Goal: Information Seeking & Learning: Learn about a topic

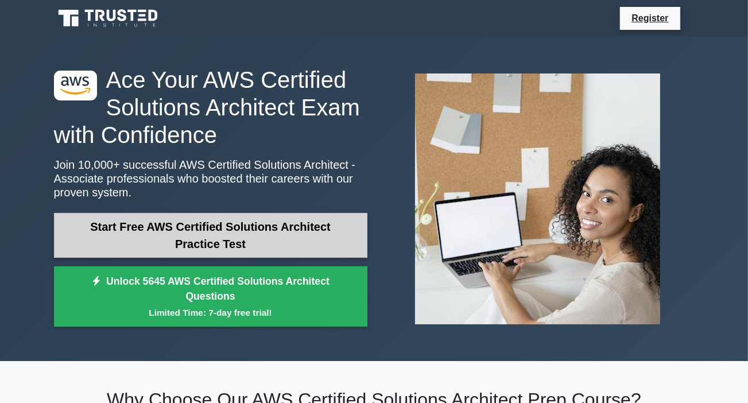
click at [223, 242] on link "Start Free AWS Certified Solutions Architect Practice Test" at bounding box center [211, 235] width 314 height 45
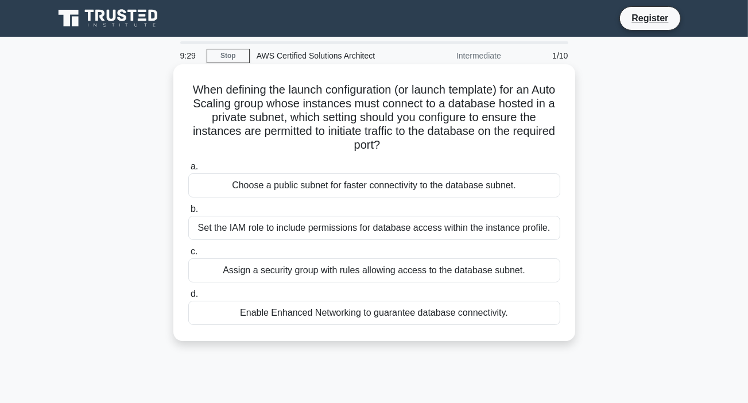
click at [229, 230] on div "Set the IAM role to include permissions for database access within the instance…" at bounding box center [374, 228] width 372 height 24
click at [188, 213] on input "b. Set the IAM role to include permissions for database access within the insta…" at bounding box center [188, 209] width 0 height 7
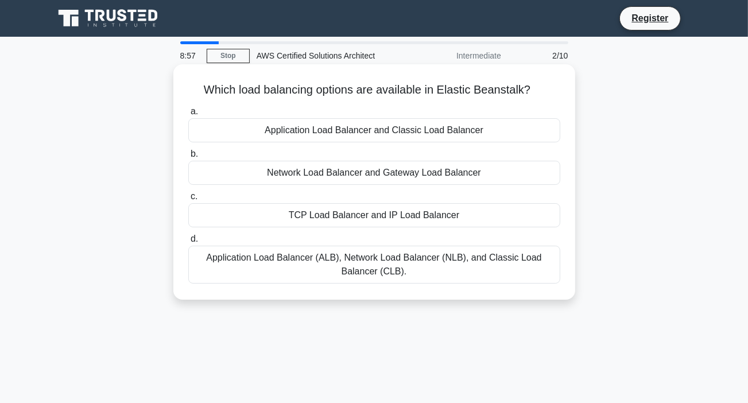
click at [296, 129] on div "Application Load Balancer and Classic Load Balancer" at bounding box center [374, 130] width 372 height 24
click at [188, 115] on input "a. Application Load Balancer and Classic Load Balancer" at bounding box center [188, 111] width 0 height 7
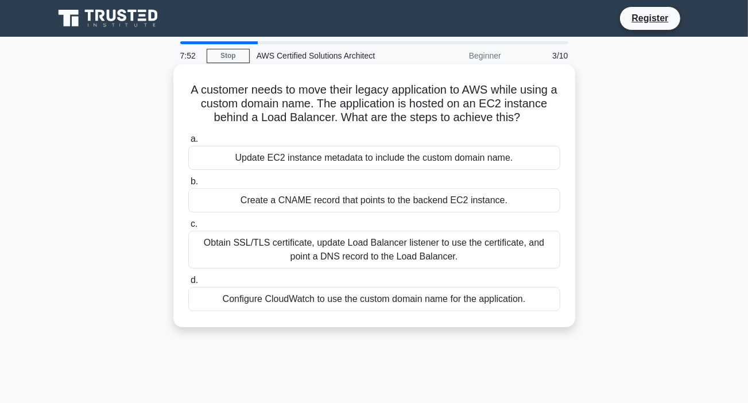
click at [262, 300] on div "Configure CloudWatch to use the custom domain name for the application." at bounding box center [374, 299] width 372 height 24
click at [188, 284] on input "d. Configure CloudWatch to use the custom domain name for the application." at bounding box center [188, 280] width 0 height 7
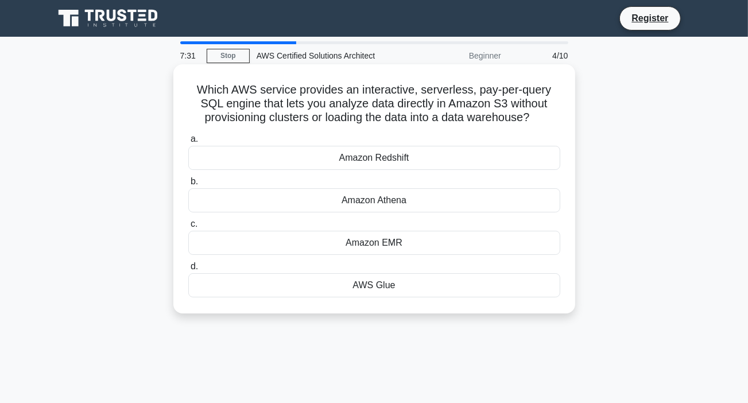
click at [381, 159] on div "Amazon Redshift" at bounding box center [374, 158] width 372 height 24
click at [188, 143] on input "a. Amazon Redshift" at bounding box center [188, 139] width 0 height 7
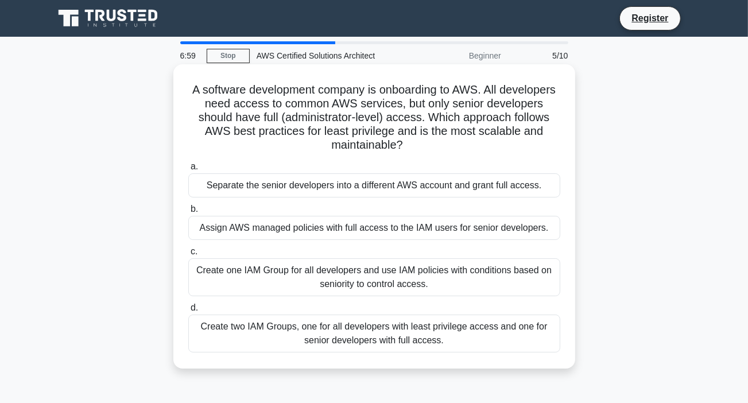
click at [273, 229] on div "Assign AWS managed policies with full access to the IAM users for senior develo…" at bounding box center [374, 228] width 372 height 24
click at [188, 213] on input "b. Assign AWS managed policies with full access to the IAM users for senior dev…" at bounding box center [188, 209] width 0 height 7
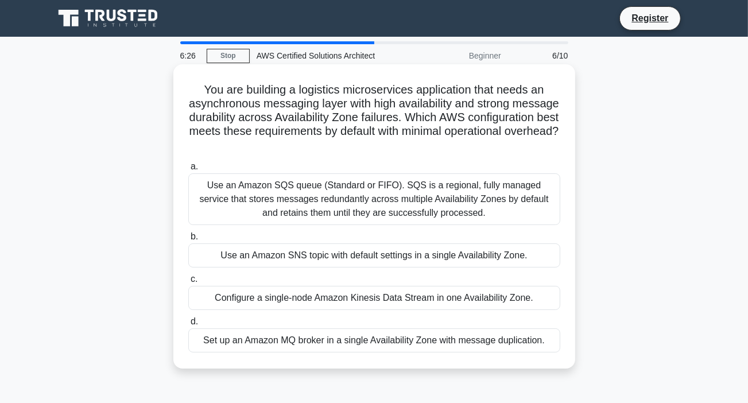
click at [286, 256] on div "Use an Amazon SNS topic with default settings in a single Availability Zone." at bounding box center [374, 256] width 372 height 24
click at [188, 241] on input "b. Use an Amazon SNS topic with default settings in a single Availability Zone." at bounding box center [188, 236] width 0 height 7
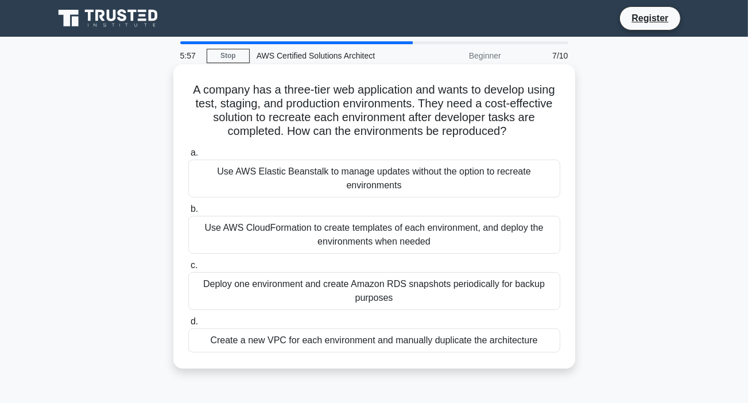
click at [267, 343] on div "Create a new VPC for each environment and manually duplicate the architecture" at bounding box center [374, 341] width 372 height 24
click at [188, 326] on input "d. Create a new VPC for each environment and manually duplicate the architecture" at bounding box center [188, 321] width 0 height 7
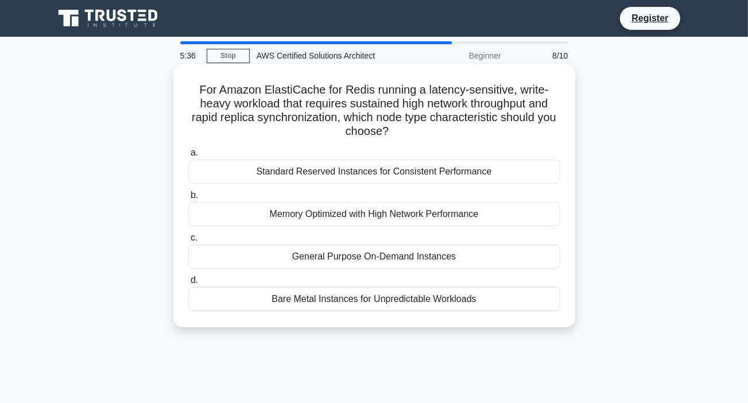
click at [321, 216] on div "Memory Optimized with High Network Performance" at bounding box center [374, 214] width 372 height 24
click at [188, 199] on input "b. Memory Optimized with High Network Performance" at bounding box center [188, 195] width 0 height 7
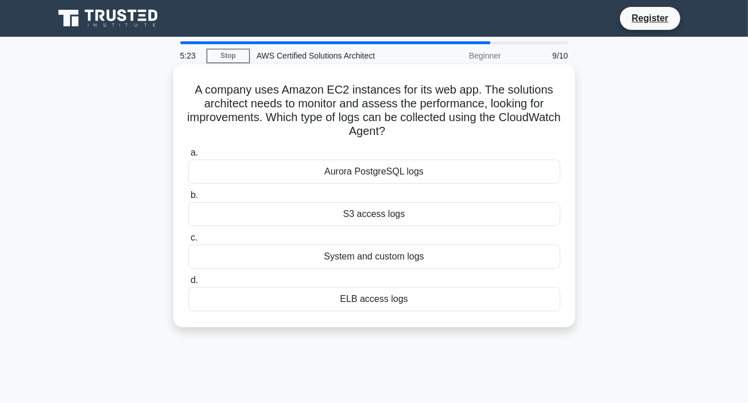
click at [373, 214] on div "S3 access logs" at bounding box center [374, 214] width 372 height 24
click at [188, 199] on input "b. S3 access logs" at bounding box center [188, 195] width 0 height 7
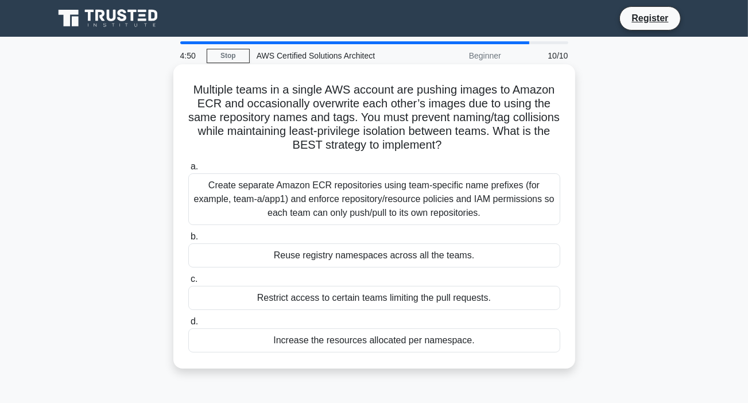
click at [374, 297] on div "Restrict access to certain teams limiting the pull requests." at bounding box center [374, 298] width 372 height 24
click at [188, 283] on input "c. Restrict access to certain teams limiting the pull requests." at bounding box center [188, 279] width 0 height 7
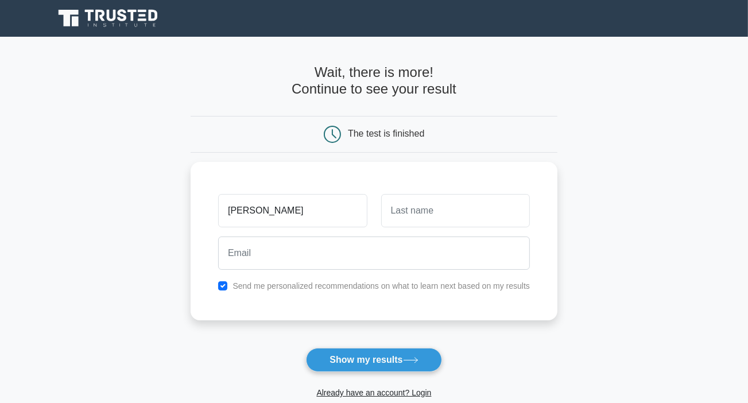
type input "[PERSON_NAME]"
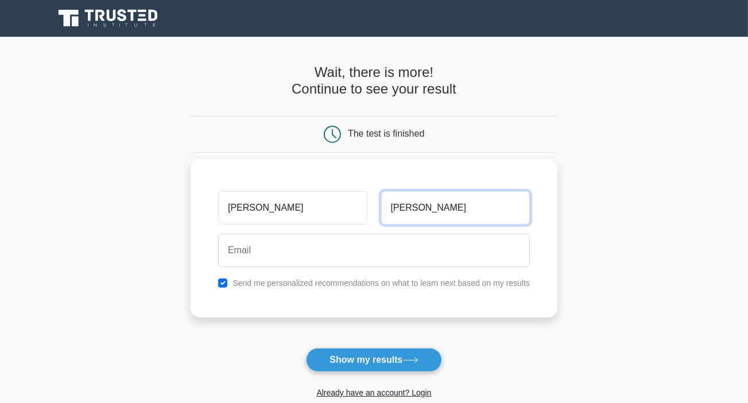
type input "Hussein"
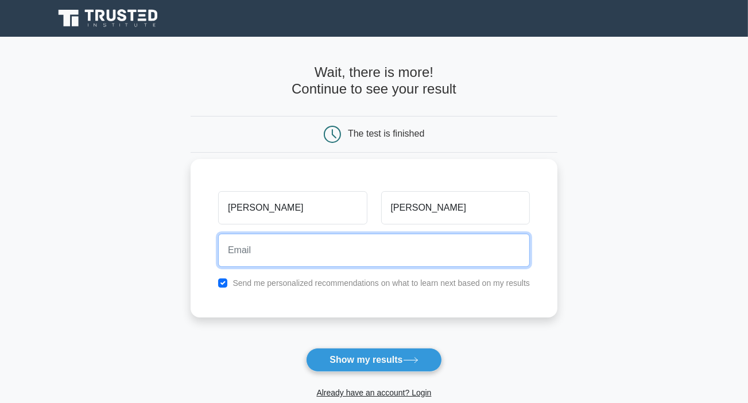
click at [248, 251] on input "email" at bounding box center [374, 250] width 312 height 33
type input "ahhussein15@gmail.com"
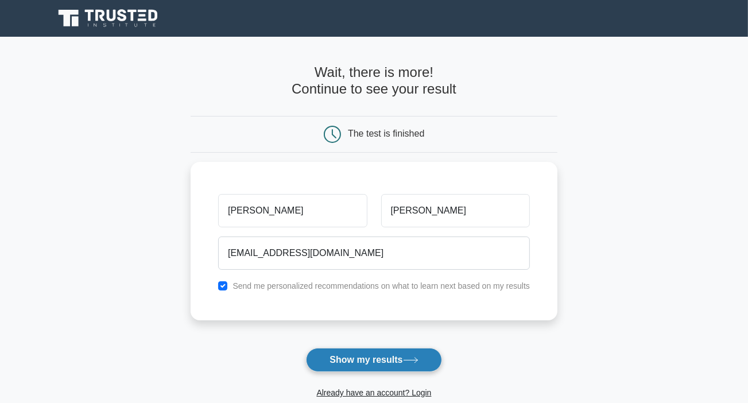
click at [365, 361] on button "Show my results" at bounding box center [374, 360] width 136 height 24
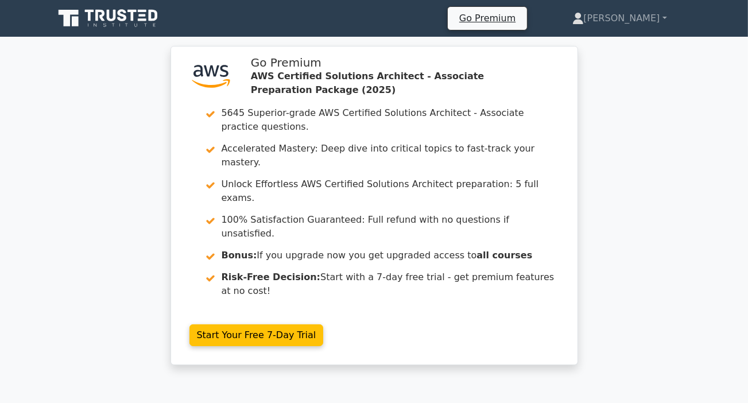
drag, startPoint x: 748, startPoint y: 35, endPoint x: 754, endPoint y: 75, distance: 40.0
click at [666, 134] on div ".st0{fill:#252F3E;} .st1{fill-rule:evenodd;clip-rule:evenodd;fill:#FF9900;} Go …" at bounding box center [374, 212] width 748 height 333
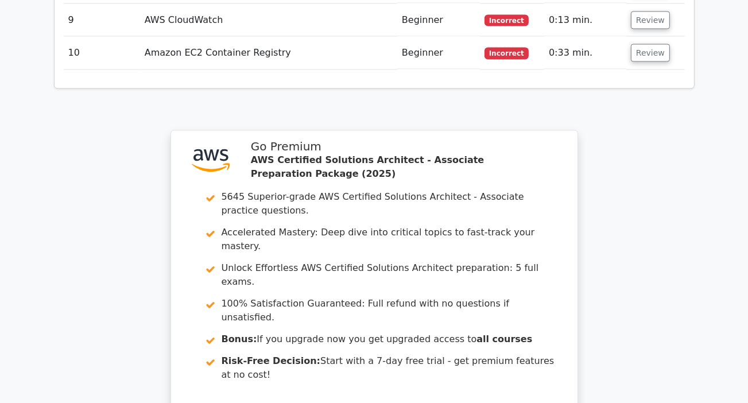
scroll to position [1894, 0]
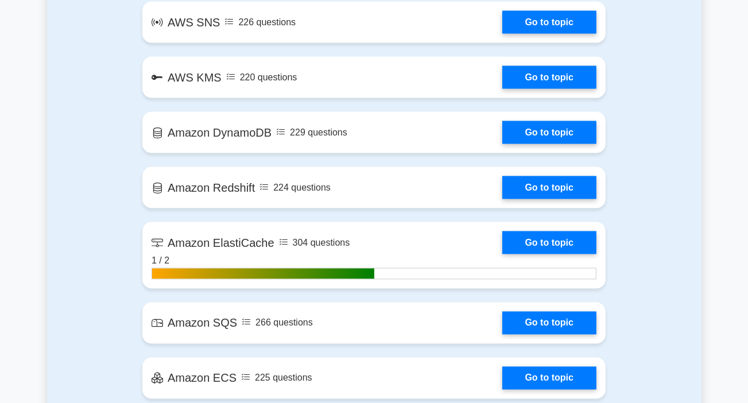
scroll to position [1622, 0]
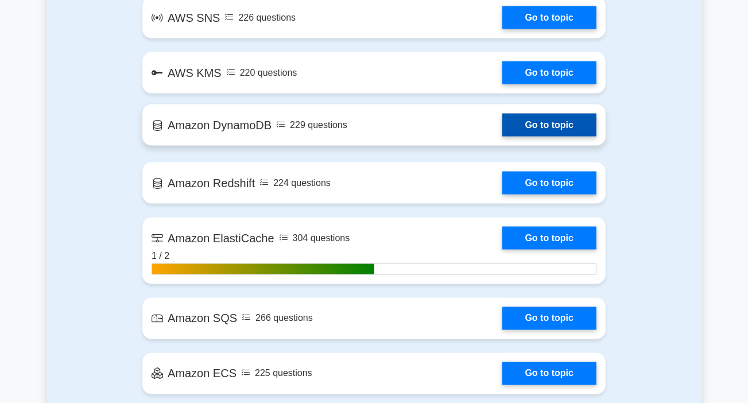
click at [543, 125] on link "Go to topic" at bounding box center [550, 125] width 94 height 23
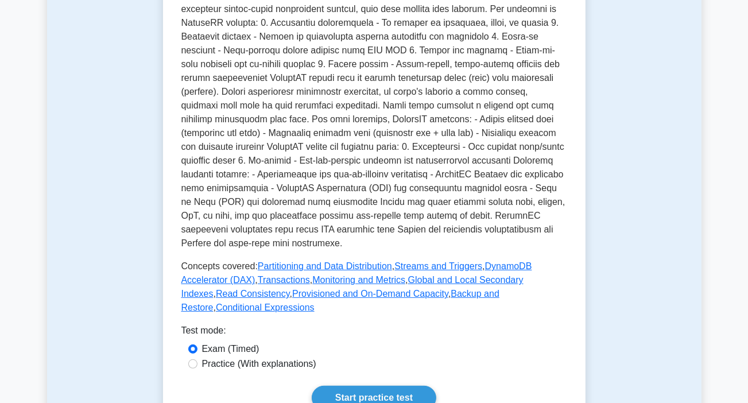
scroll to position [299, 0]
click at [365, 385] on link "Start practice test" at bounding box center [374, 397] width 125 height 24
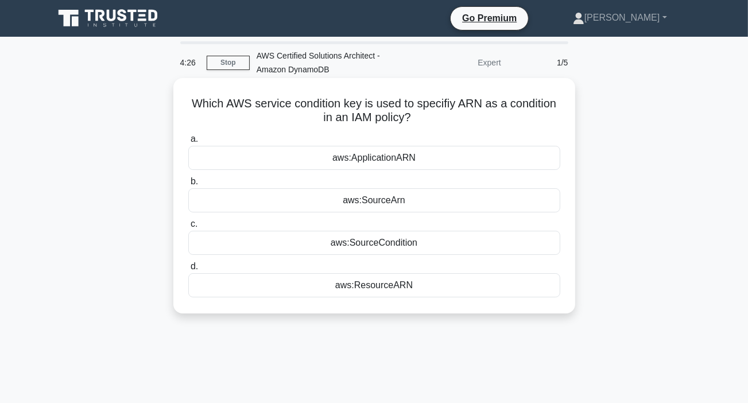
click at [393, 203] on div "aws:SourceArn" at bounding box center [374, 200] width 372 height 24
click at [188, 186] on input "b. aws:SourceArn" at bounding box center [188, 181] width 0 height 7
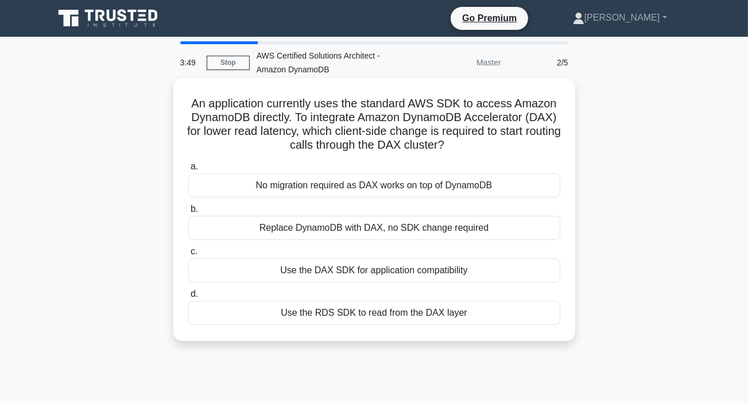
click at [326, 227] on div "Replace DynamoDB with DAX, no SDK change required" at bounding box center [374, 228] width 372 height 24
click at [188, 213] on input "b. Replace DynamoDB with DAX, no SDK change required" at bounding box center [188, 209] width 0 height 7
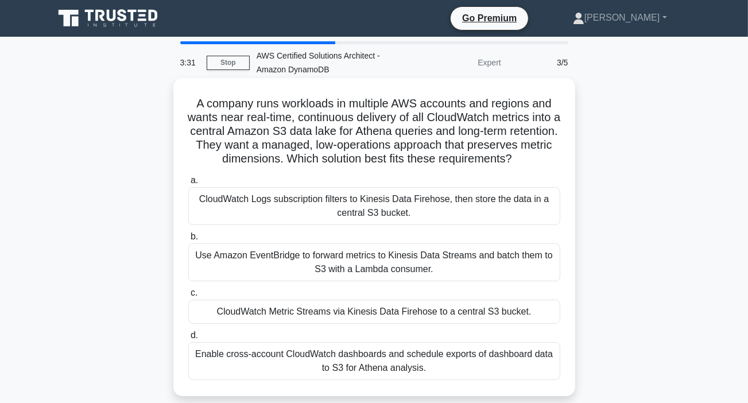
click at [325, 366] on div "Enable cross-account CloudWatch dashboards and schedule exports of dashboard da…" at bounding box center [374, 361] width 372 height 38
click at [188, 339] on input "d. Enable cross-account CloudWatch dashboards and schedule exports of dashboard…" at bounding box center [188, 335] width 0 height 7
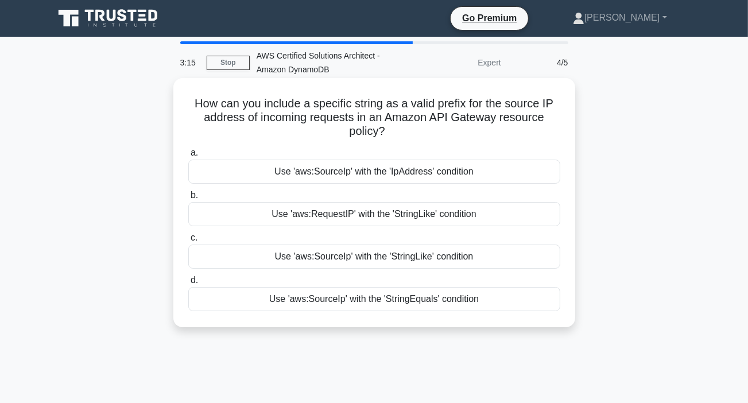
click at [328, 175] on div "Use 'aws:SourceIp' with the 'IpAddress' condition" at bounding box center [374, 172] width 372 height 24
click at [188, 157] on input "a. Use 'aws:SourceIp' with the 'IpAddress' condition" at bounding box center [188, 152] width 0 height 7
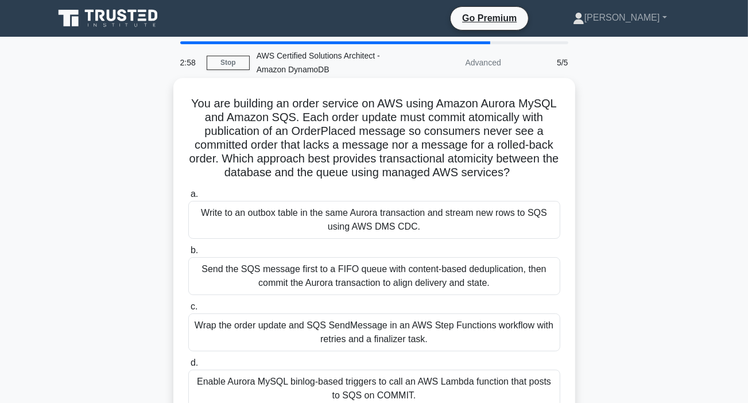
click at [368, 385] on div "Enable Aurora MySQL binlog-based triggers to call an AWS Lambda function that p…" at bounding box center [374, 389] width 372 height 38
click at [188, 367] on input "d. Enable Aurora MySQL binlog-based triggers to call an AWS Lambda function tha…" at bounding box center [188, 363] width 0 height 7
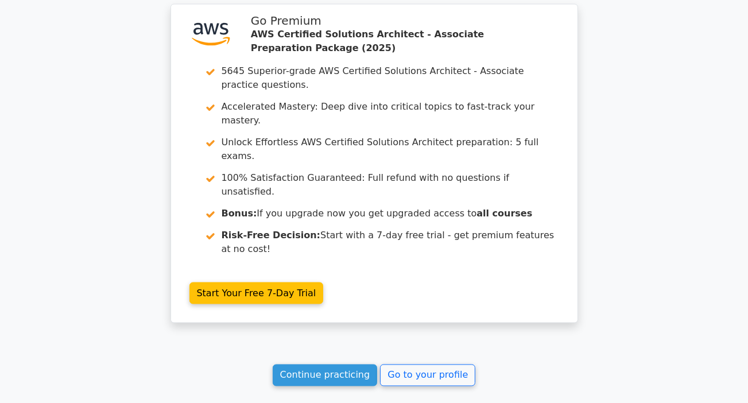
scroll to position [1537, 0]
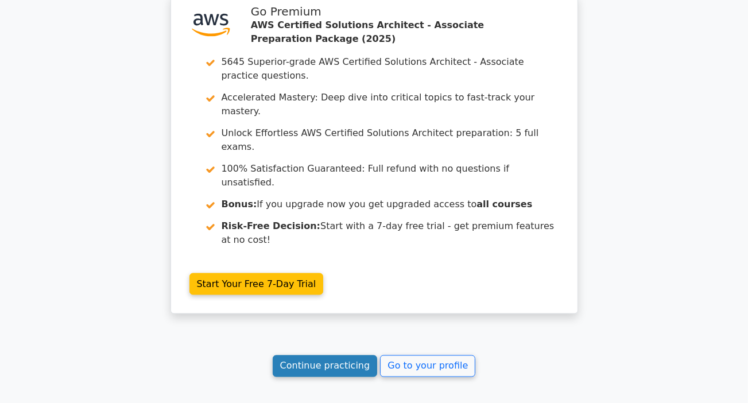
click at [353, 356] on link "Continue practicing" at bounding box center [325, 367] width 105 height 22
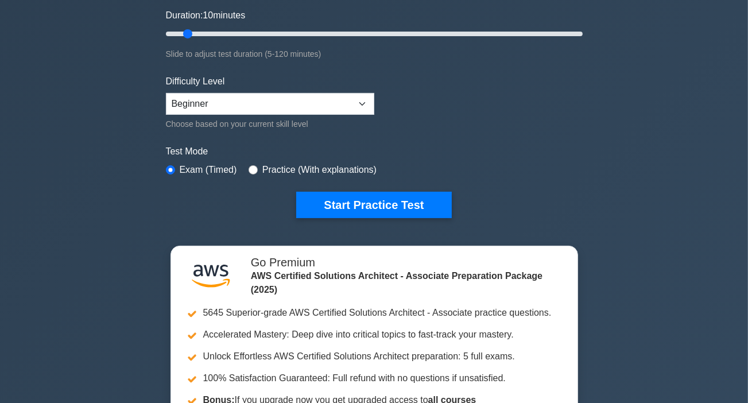
scroll to position [220, 0]
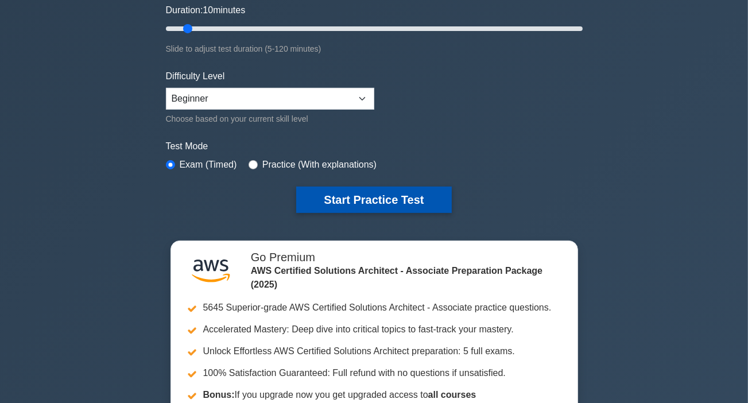
click at [366, 198] on button "Start Practice Test" at bounding box center [373, 200] width 155 height 26
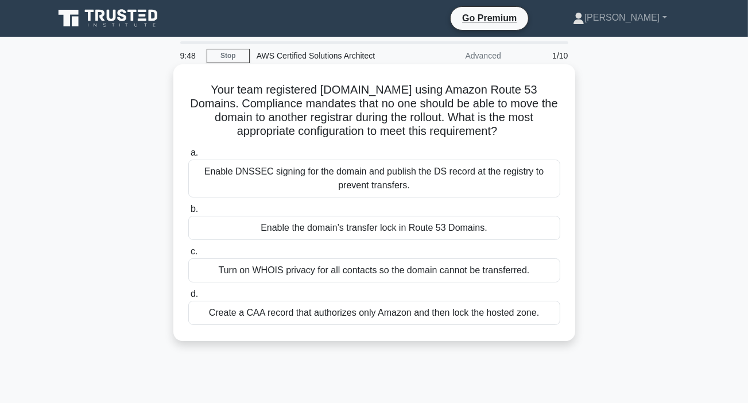
click at [348, 173] on div "Enable DNSSEC signing for the domain and publish the DS record at the registry …" at bounding box center [374, 179] width 372 height 38
click at [188, 157] on input "a. Enable DNSSEC signing for the domain and publish the DS record at the regist…" at bounding box center [188, 152] width 0 height 7
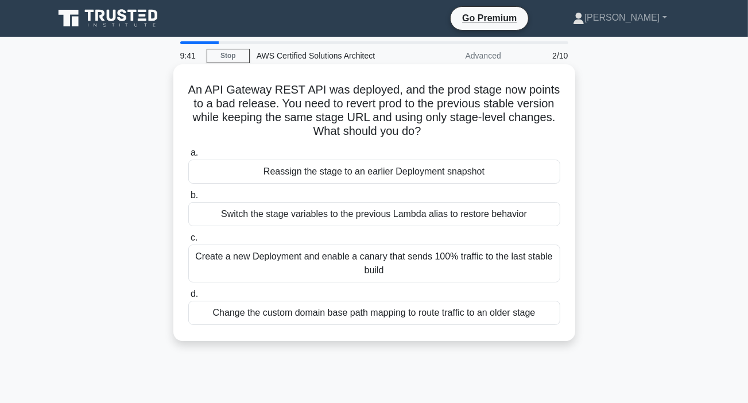
click at [333, 217] on div "Switch the stage variables to the previous Lambda alias to restore behavior" at bounding box center [374, 214] width 372 height 24
click at [188, 199] on input "b. Switch the stage variables to the previous Lambda alias to restore behavior" at bounding box center [188, 195] width 0 height 7
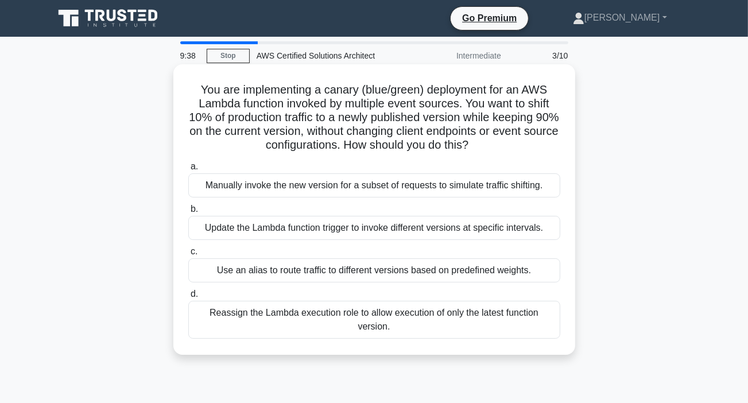
click at [300, 272] on div "Use an alias to route traffic to different versions based on predefined weights." at bounding box center [374, 270] width 372 height 24
click at [188, 256] on input "c. Use an alias to route traffic to different versions based on predefined weig…" at bounding box center [188, 251] width 0 height 7
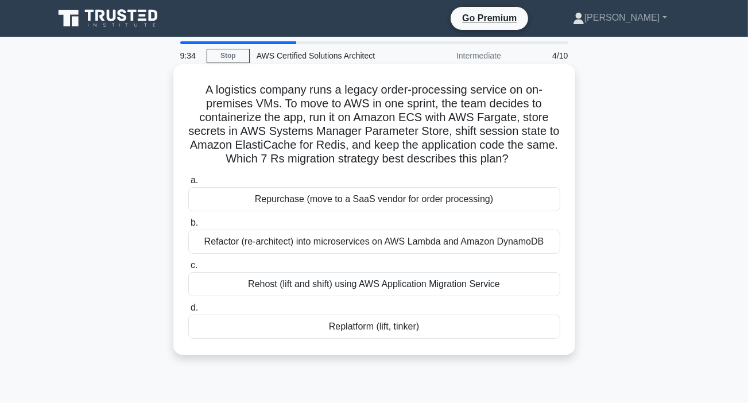
click at [305, 287] on div "Rehost (lift and shift) using AWS Application Migration Service" at bounding box center [374, 284] width 372 height 24
click at [188, 269] on input "c. Rehost (lift and shift) using AWS Application Migration Service" at bounding box center [188, 265] width 0 height 7
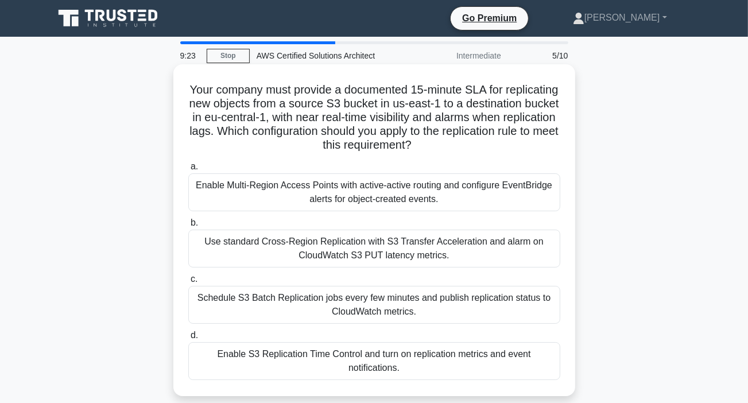
click at [278, 184] on div "Enable Multi-Region Access Points with active-active routing and configure Even…" at bounding box center [374, 192] width 372 height 38
click at [188, 171] on input "a. Enable Multi-Region Access Points with active-active routing and configure E…" at bounding box center [188, 166] width 0 height 7
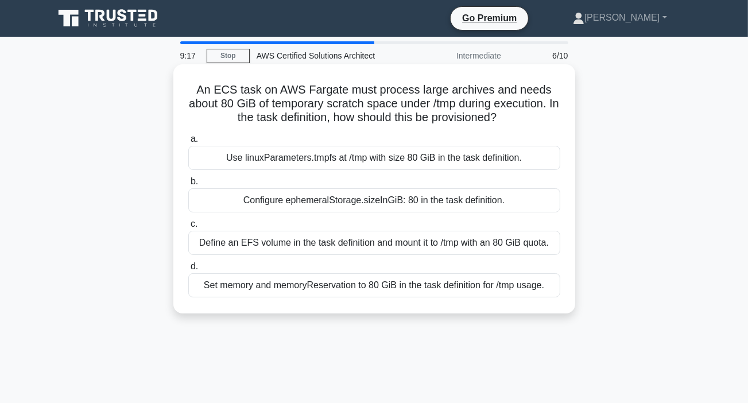
click at [284, 242] on div "Define an EFS volume in the task definition and mount it to /tmp with an 80 GiB…" at bounding box center [374, 243] width 372 height 24
click at [188, 228] on input "c. Define an EFS volume in the task definition and mount it to /tmp with an 80 …" at bounding box center [188, 224] width 0 height 7
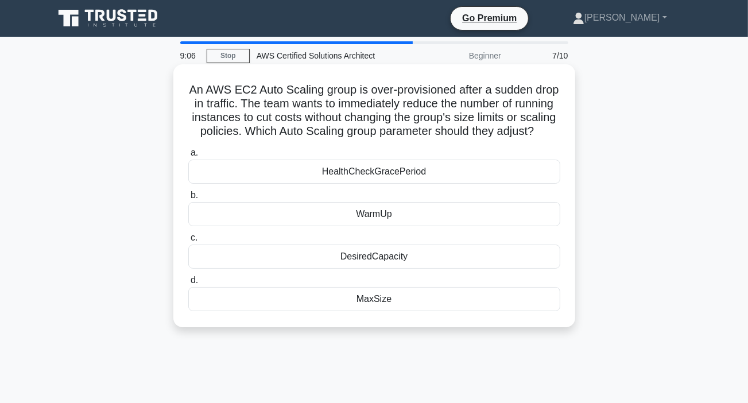
click at [375, 226] on div "WarmUp" at bounding box center [374, 214] width 372 height 24
click at [188, 199] on input "b. WarmUp" at bounding box center [188, 195] width 0 height 7
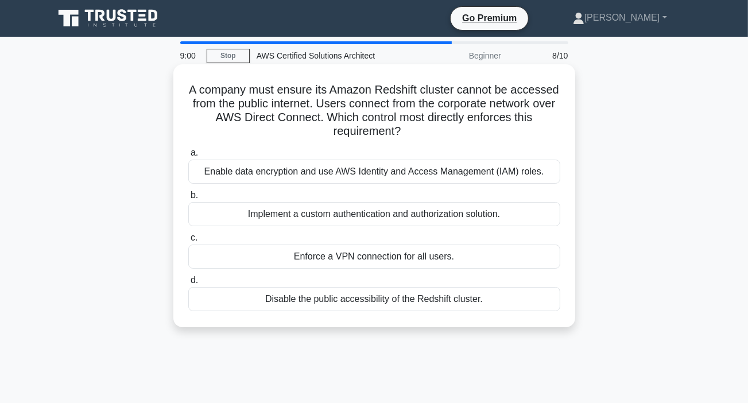
click at [339, 258] on div "Enforce a VPN connection for all users." at bounding box center [374, 257] width 372 height 24
click at [188, 242] on input "c. Enforce a VPN connection for all users." at bounding box center [188, 237] width 0 height 7
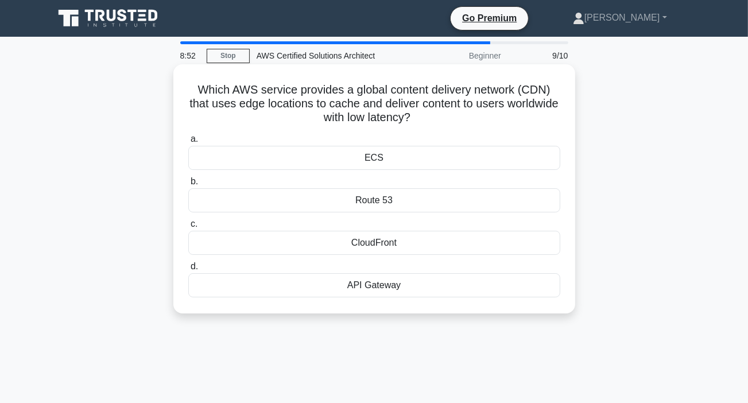
click at [370, 243] on div "CloudFront" at bounding box center [374, 243] width 372 height 24
click at [188, 228] on input "c. CloudFront" at bounding box center [188, 224] width 0 height 7
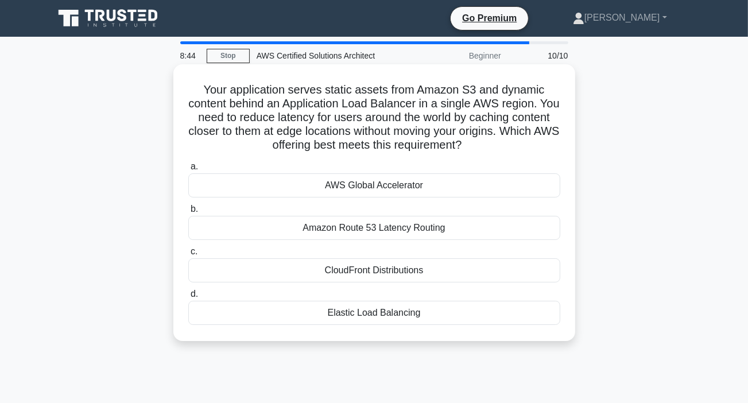
click at [373, 231] on div "Amazon Route 53 Latency Routing" at bounding box center [374, 228] width 372 height 24
click at [188, 213] on input "b. Amazon Route 53 Latency Routing" at bounding box center [188, 209] width 0 height 7
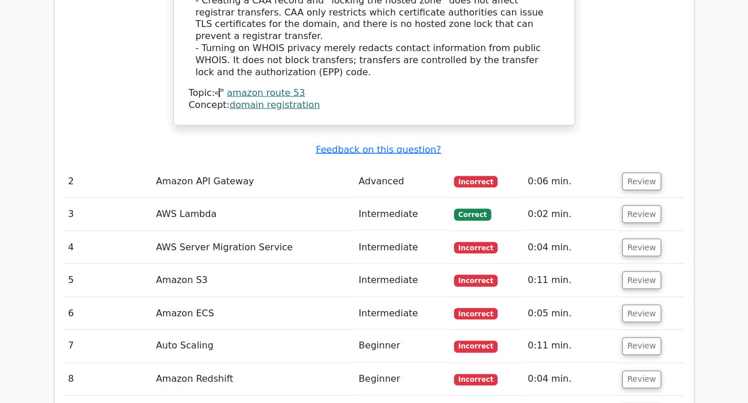
scroll to position [1562, 0]
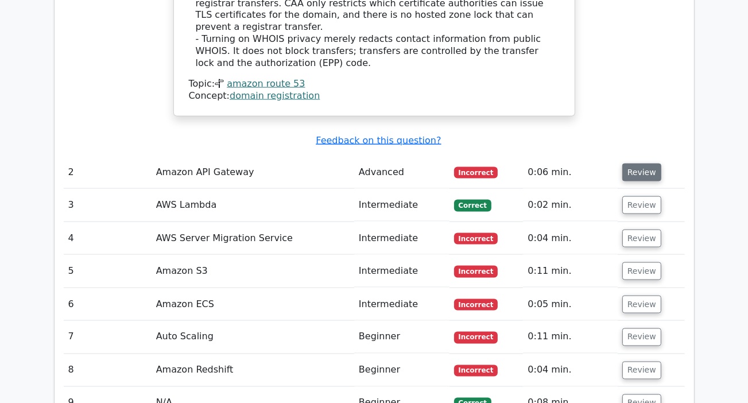
click at [641, 164] on button "Review" at bounding box center [642, 173] width 39 height 18
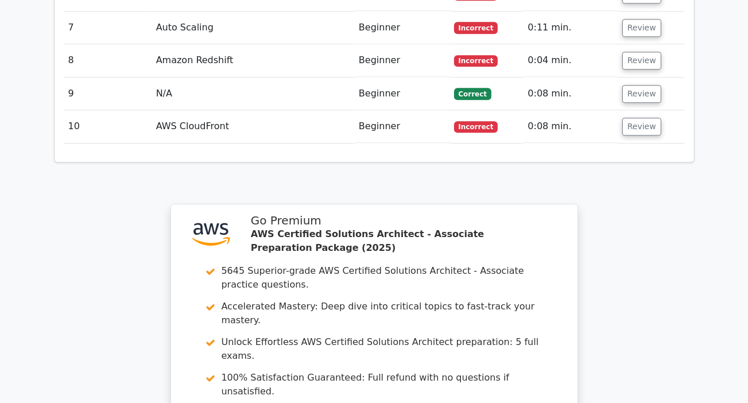
scroll to position [2656, 0]
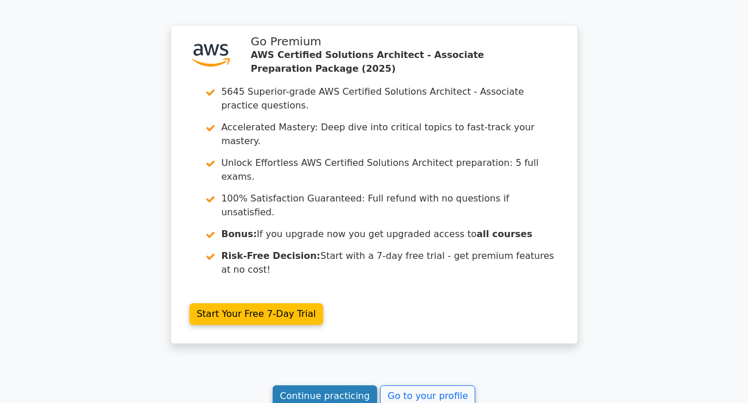
click at [349, 385] on link "Continue practicing" at bounding box center [325, 396] width 105 height 22
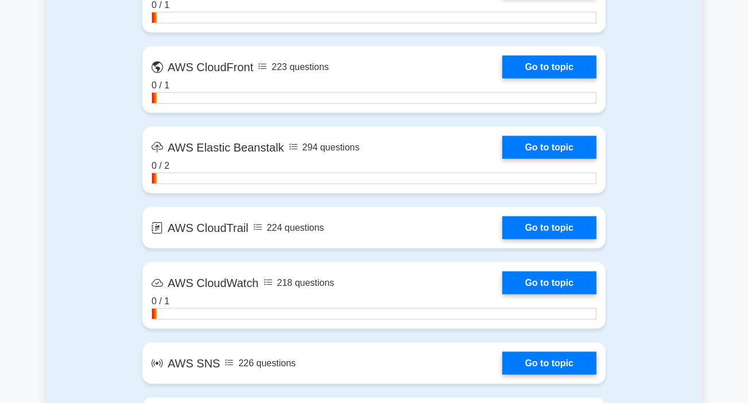
scroll to position [1011, 0]
